Goal: Task Accomplishment & Management: Manage account settings

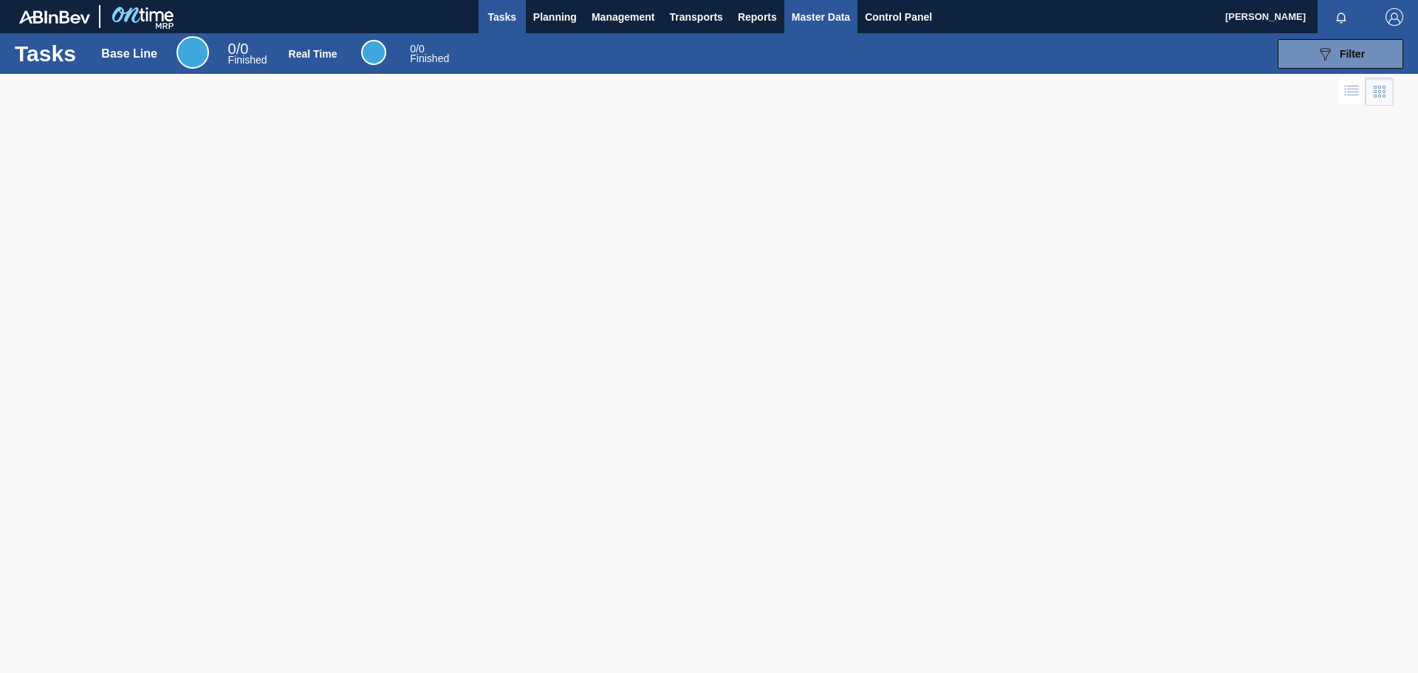
click at [829, 21] on span "Master Data" at bounding box center [821, 17] width 58 height 18
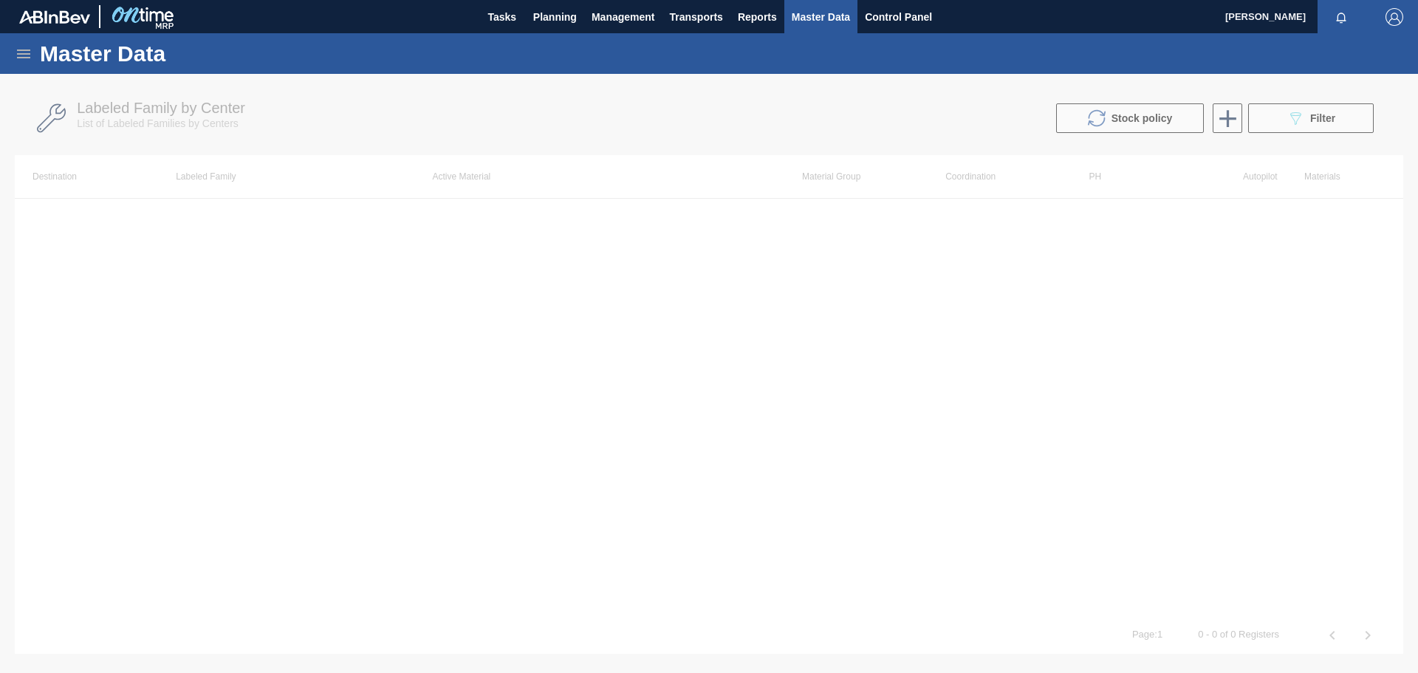
click at [21, 58] on icon at bounding box center [24, 54] width 18 height 18
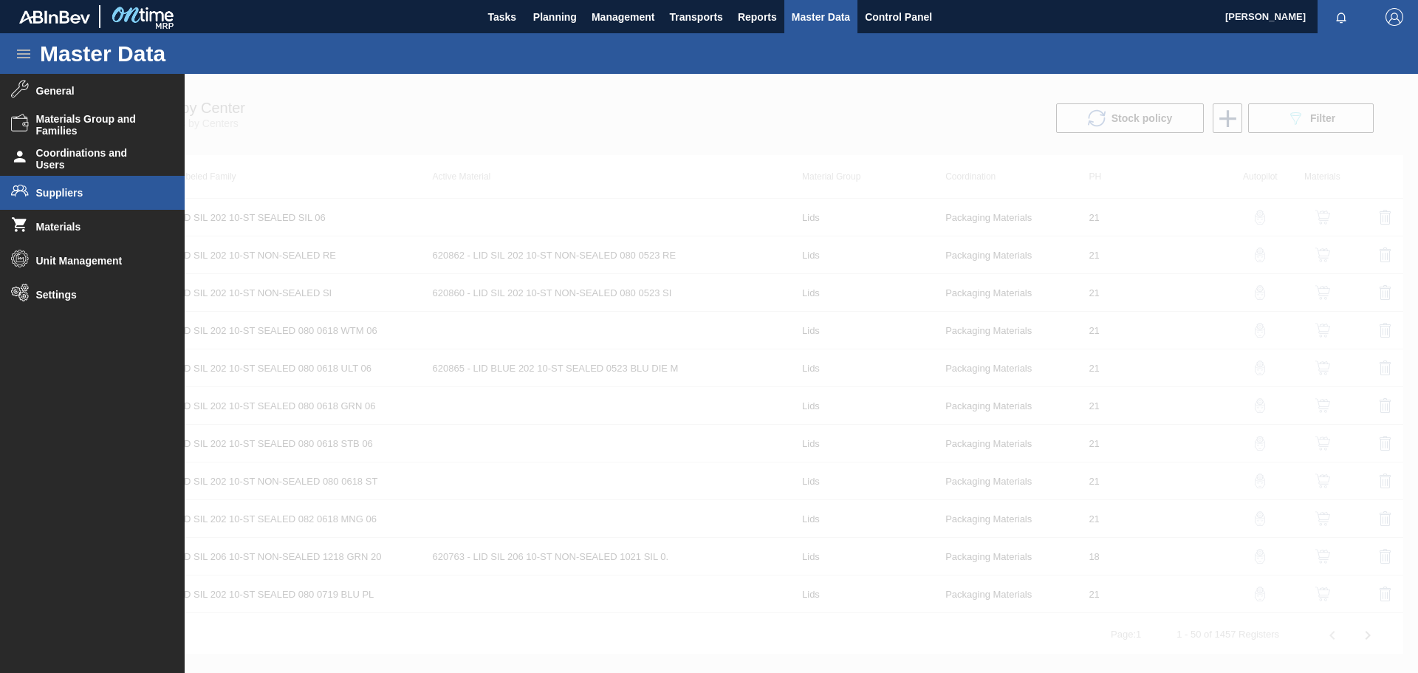
click at [73, 194] on span "Suppliers" at bounding box center [97, 193] width 122 height 12
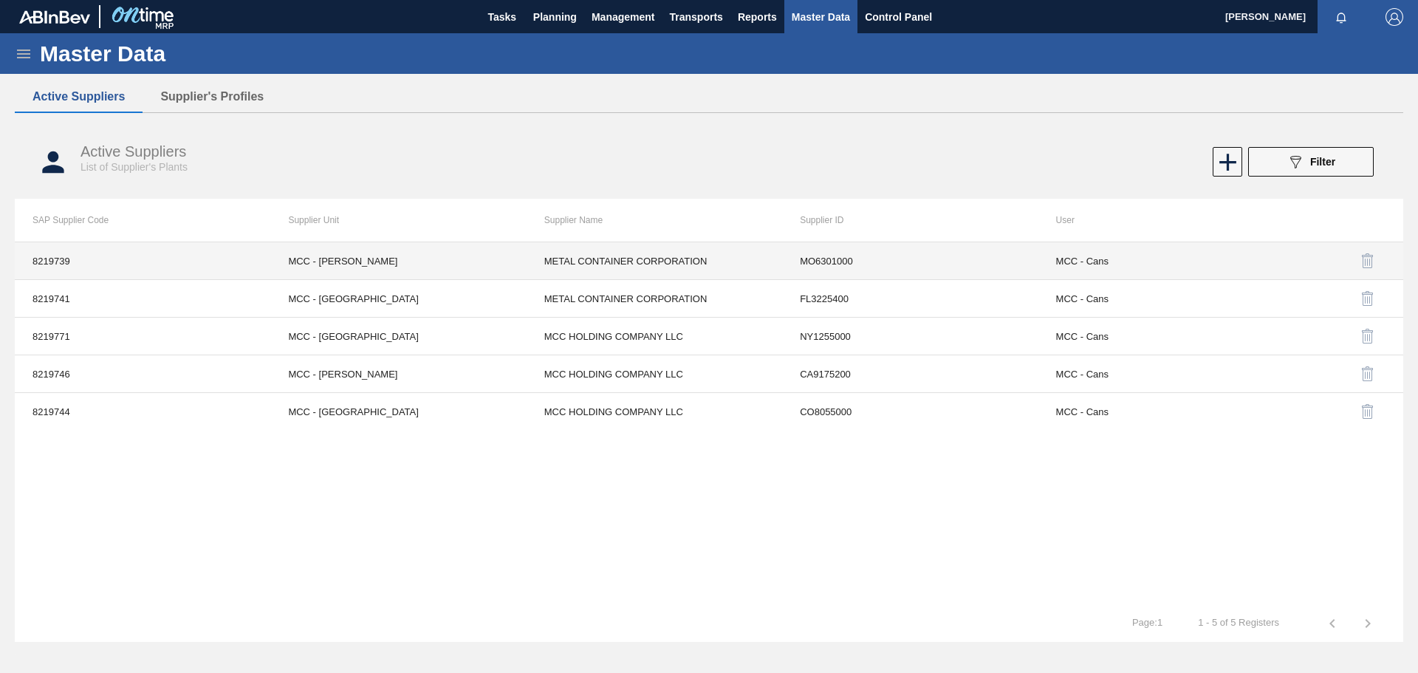
click at [434, 265] on td "MCC - [PERSON_NAME]" at bounding box center [398, 261] width 256 height 38
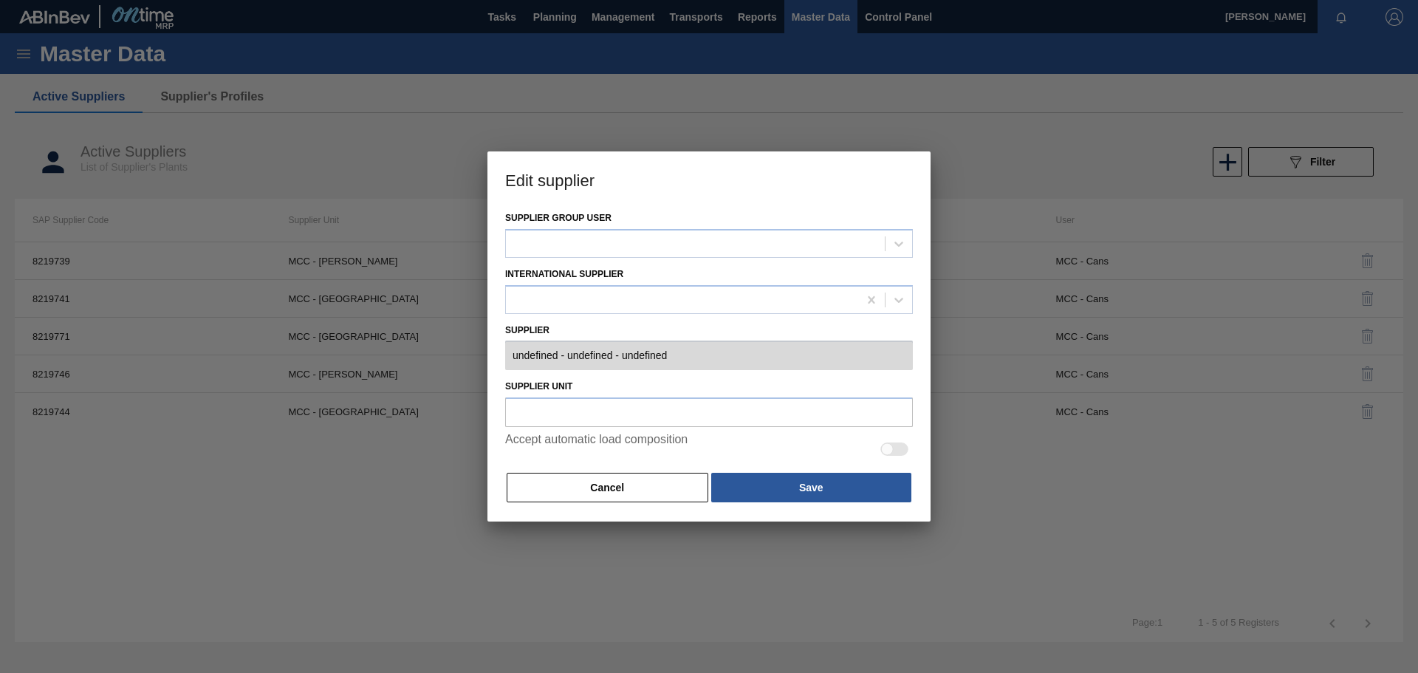
type input "0008219739 - METAL CONTAINER CORPORATION - MO6301000"
type input "MCC - [PERSON_NAME]"
checkbox input "true"
click at [621, 490] on button "Cancel" at bounding box center [608, 488] width 202 height 30
